Goal: Task Accomplishment & Management: Manage account settings

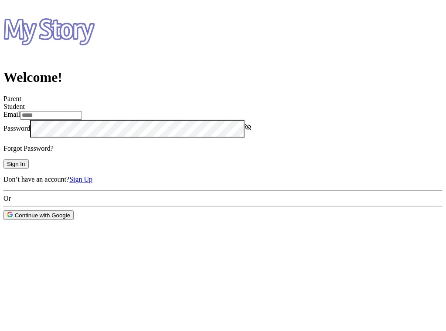
click at [70, 219] on span "Continue with Google" at bounding box center [38, 215] width 63 height 7
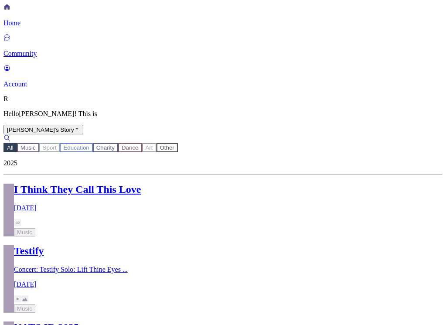
click at [23, 88] on p "Account" at bounding box center [222, 84] width 439 height 8
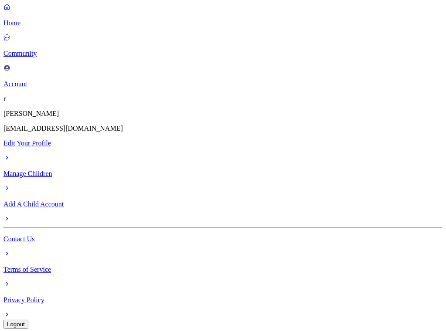
click at [10, 10] on icon at bounding box center [6, 6] width 7 height 7
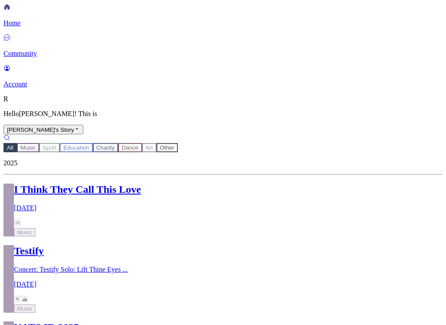
click at [39, 143] on button "Music" at bounding box center [28, 147] width 22 height 9
